Goal: Information Seeking & Learning: Learn about a topic

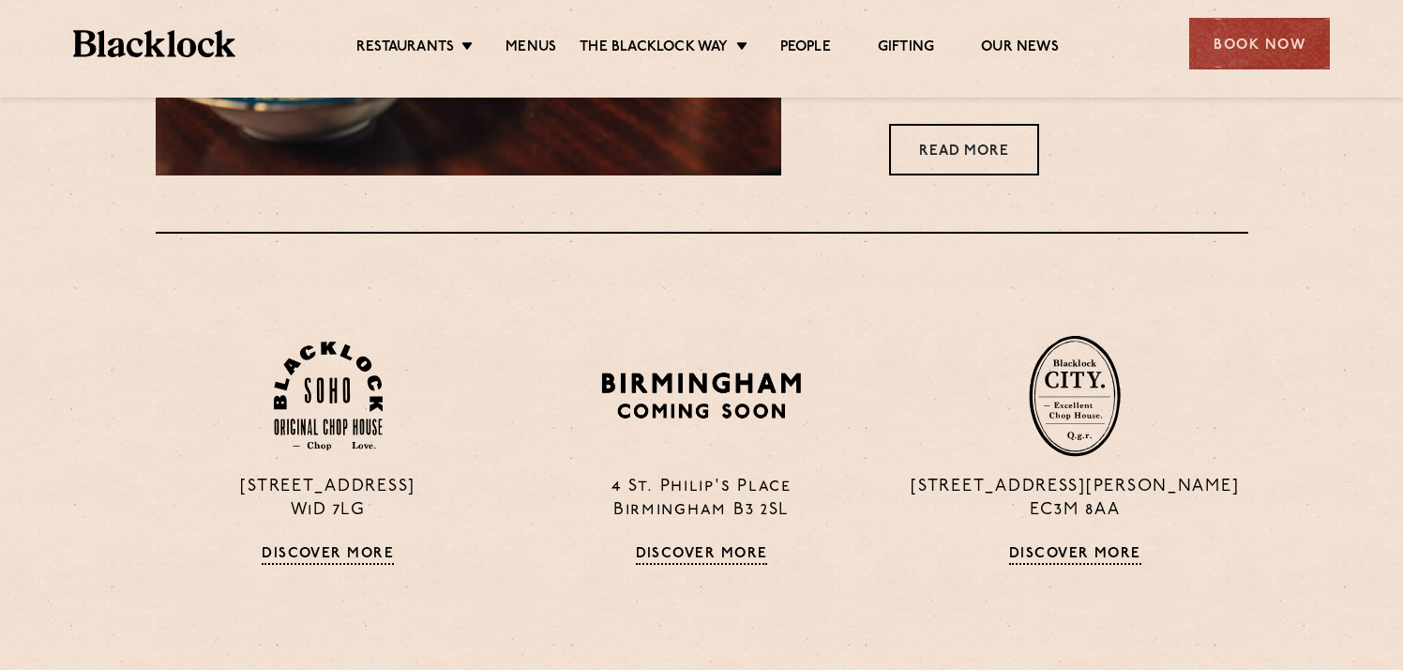
scroll to position [1088, 0]
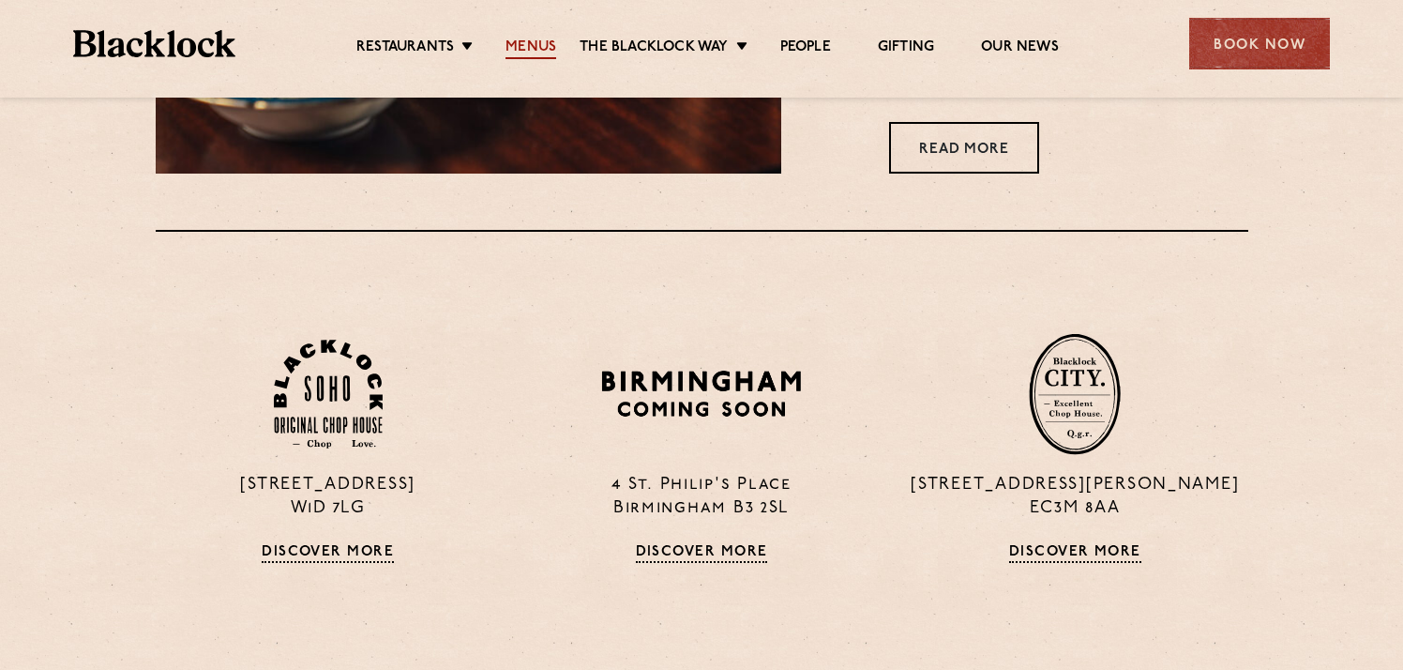
click at [536, 57] on link "Menus" at bounding box center [530, 48] width 51 height 21
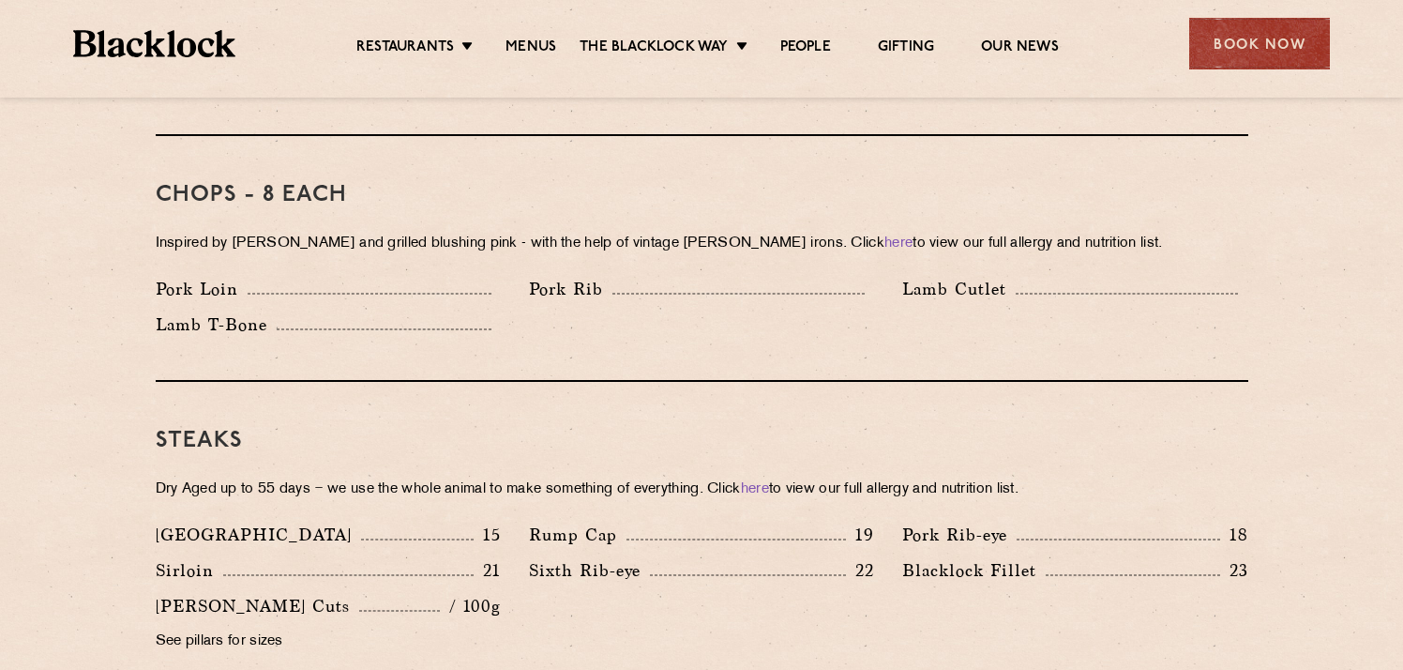
scroll to position [1439, 0]
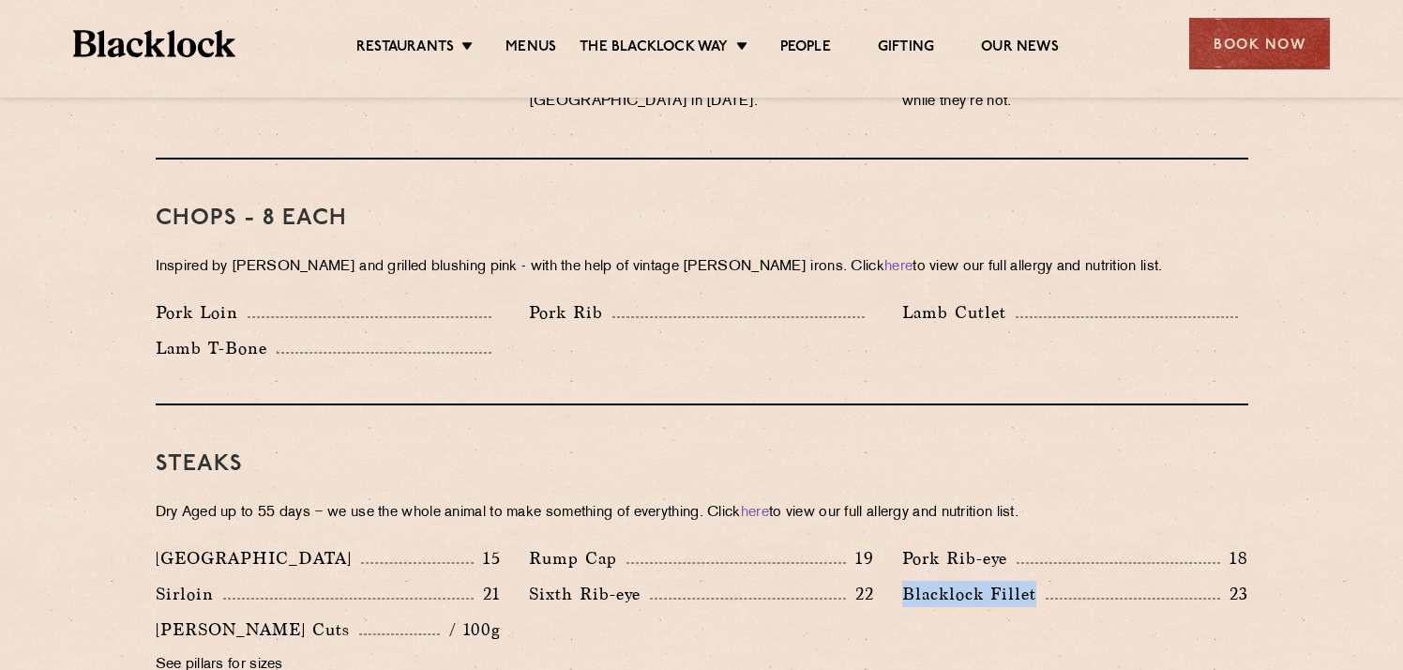
drag, startPoint x: 896, startPoint y: 559, endPoint x: 1071, endPoint y: 560, distance: 175.4
click at [1071, 581] on div "[PERSON_NAME] Fillet 23" at bounding box center [1074, 599] width 373 height 36
drag, startPoint x: 1055, startPoint y: 560, endPoint x: 975, endPoint y: 560, distance: 79.7
click at [975, 581] on div "[PERSON_NAME] Fillet 23" at bounding box center [1074, 594] width 345 height 26
click at [975, 581] on p "Blacklock Fillet" at bounding box center [973, 594] width 143 height 26
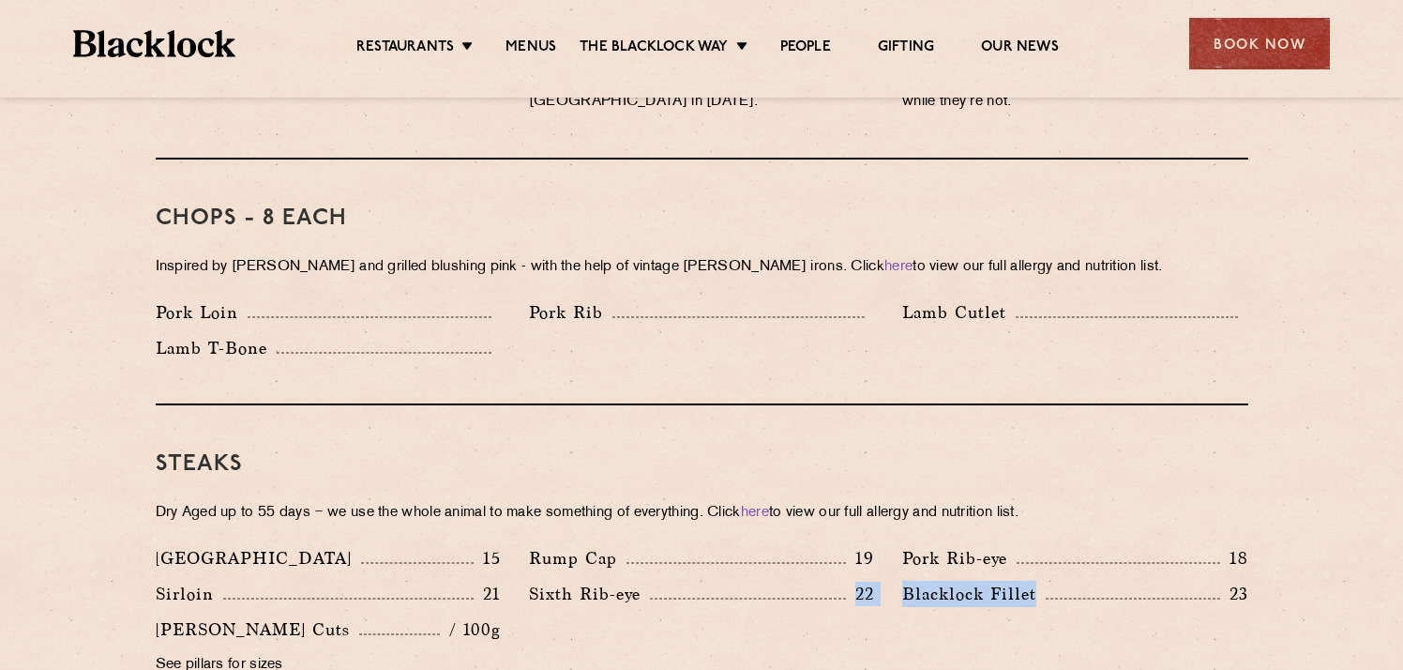
drag, startPoint x: 1038, startPoint y: 560, endPoint x: 855, endPoint y: 560, distance: 182.9
click at [855, 560] on div "Denver 15 Rump Cap 19 Pork Rib-eye 18 Sirloin 21 Sixth Rib-eye 22 [PERSON_NAME]…" at bounding box center [702, 616] width 1121 height 143
click at [879, 581] on div "Sixth Rib-eye 22" at bounding box center [701, 599] width 373 height 36
drag, startPoint x: 918, startPoint y: 566, endPoint x: 1076, endPoint y: 565, distance: 157.6
click at [1076, 581] on div "[PERSON_NAME] Fillet 23" at bounding box center [1074, 599] width 373 height 36
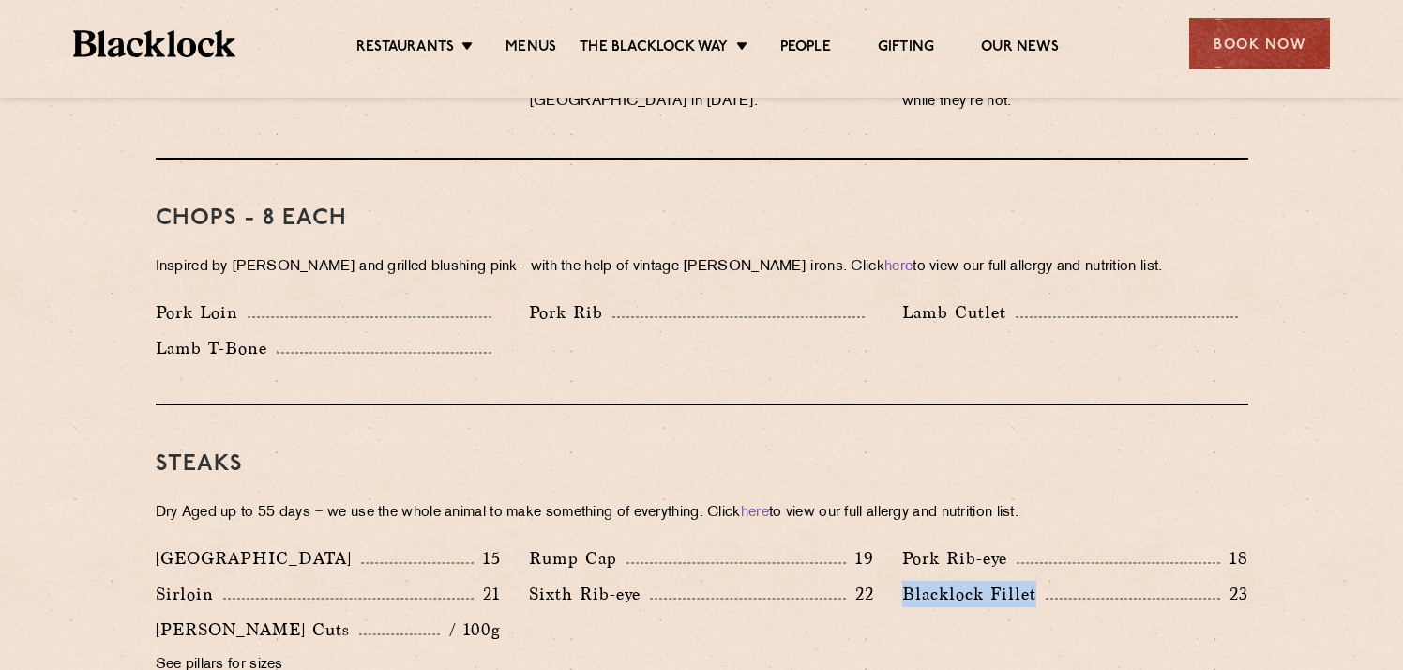
click at [1076, 581] on div "[PERSON_NAME] Fillet 23" at bounding box center [1074, 594] width 345 height 26
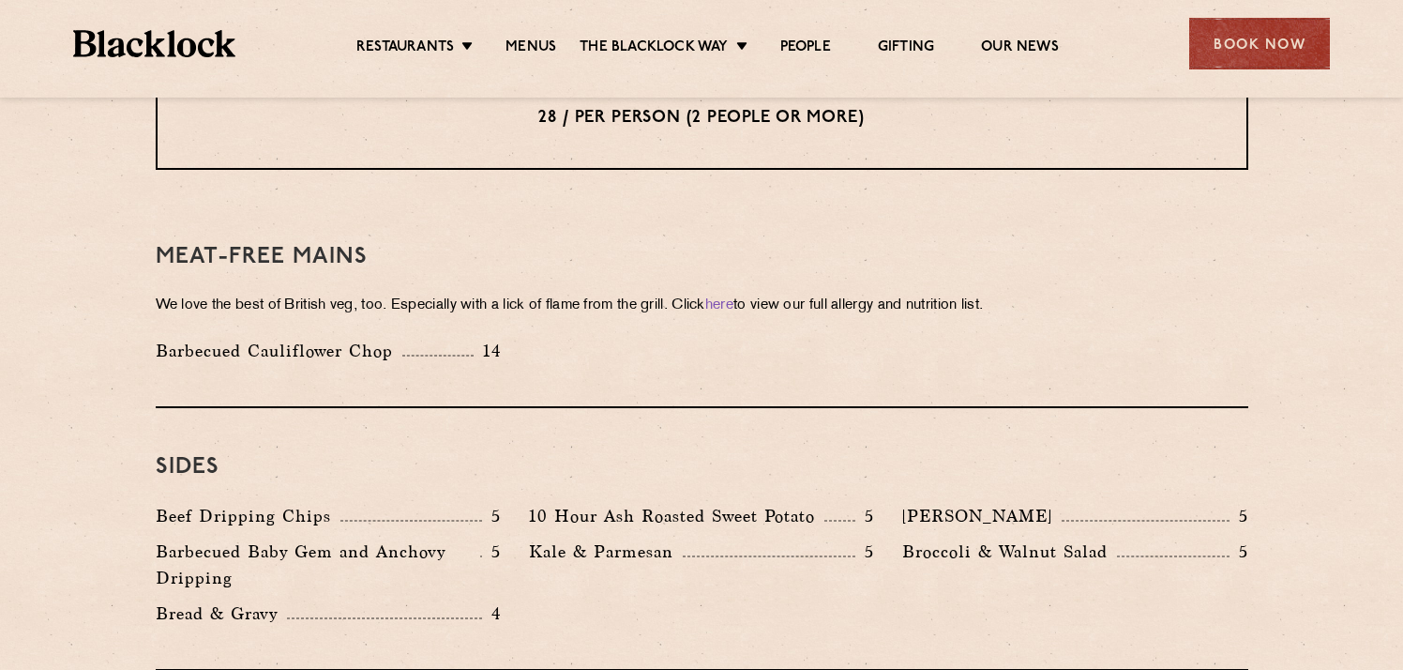
scroll to position [2528, 0]
